Goal: Task Accomplishment & Management: Manage account settings

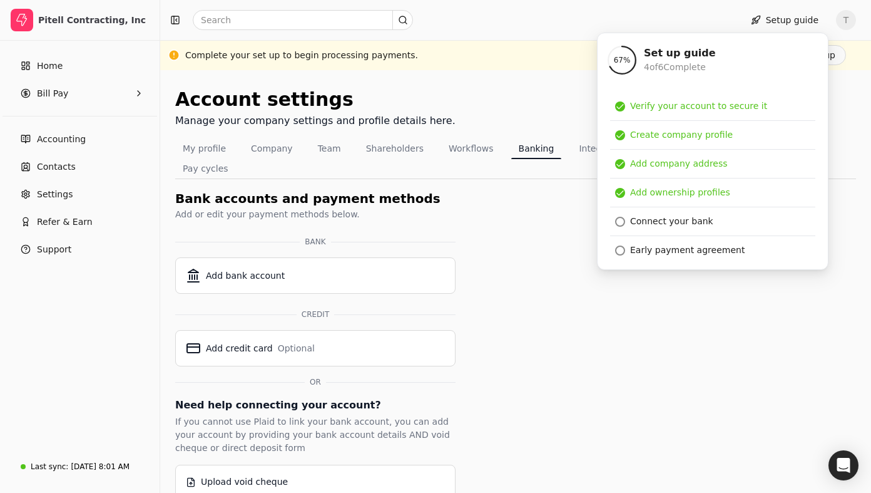
click at [542, 282] on div "Account settings Manage your company settings and profile details here. My prof…" at bounding box center [515, 292] width 681 height 414
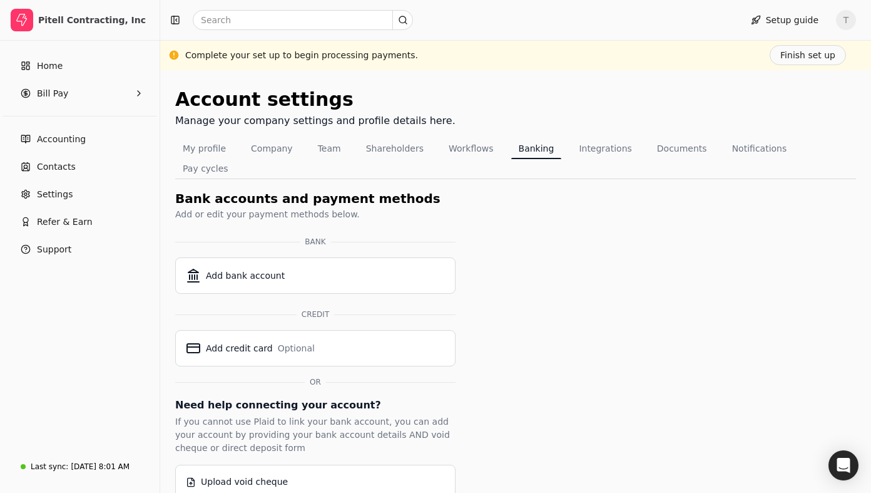
scroll to position [1, 0]
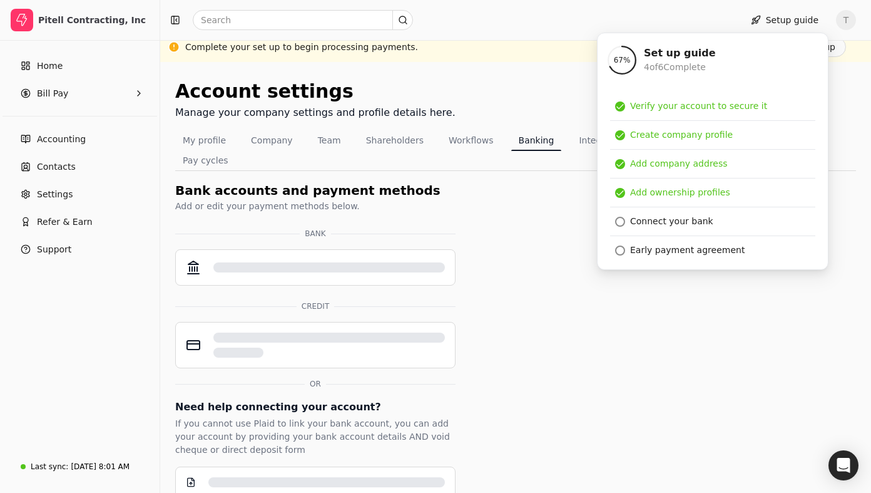
scroll to position [1, 0]
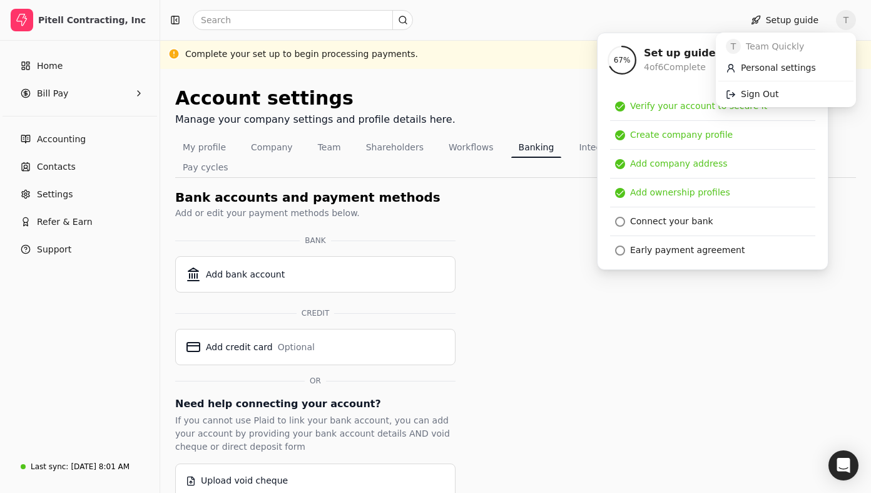
click at [840, 18] on span "T" at bounding box center [846, 20] width 20 height 20
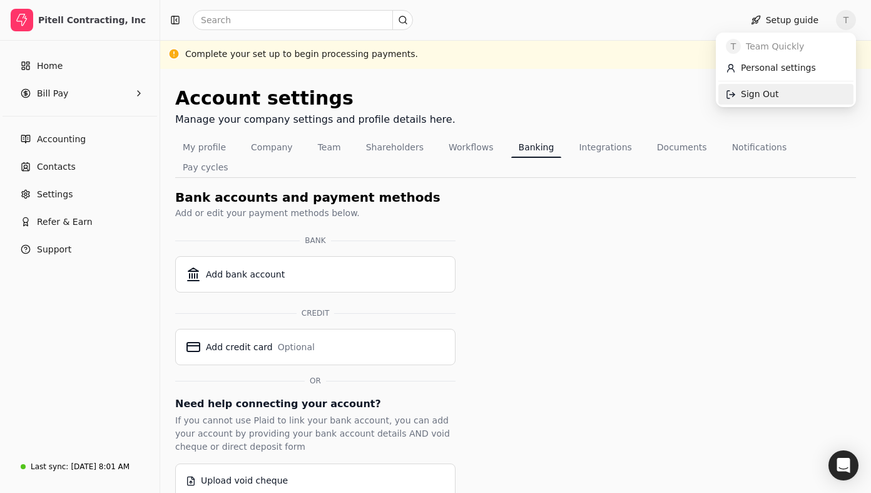
click at [813, 86] on link "Sign Out" at bounding box center [785, 94] width 135 height 21
